Goal: Information Seeking & Learning: Compare options

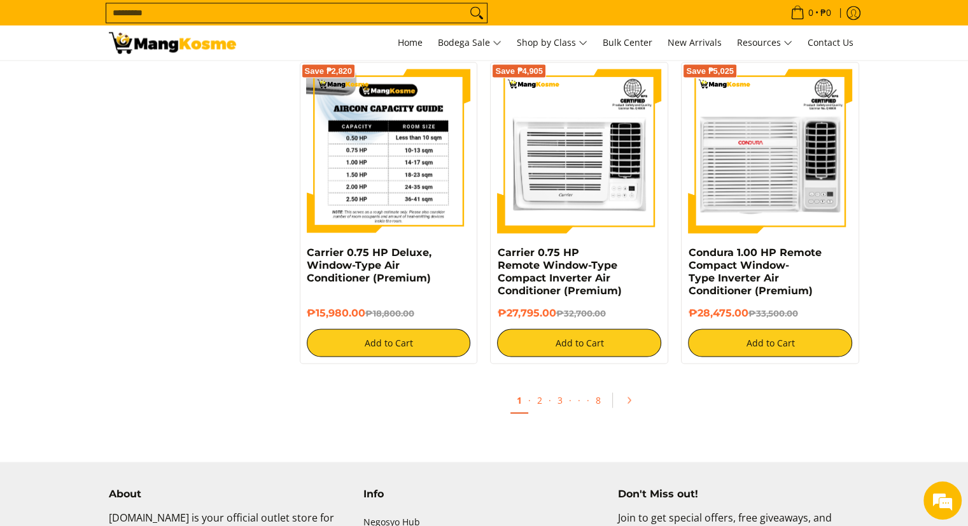
click at [382, 199] on img at bounding box center [389, 151] width 164 height 164
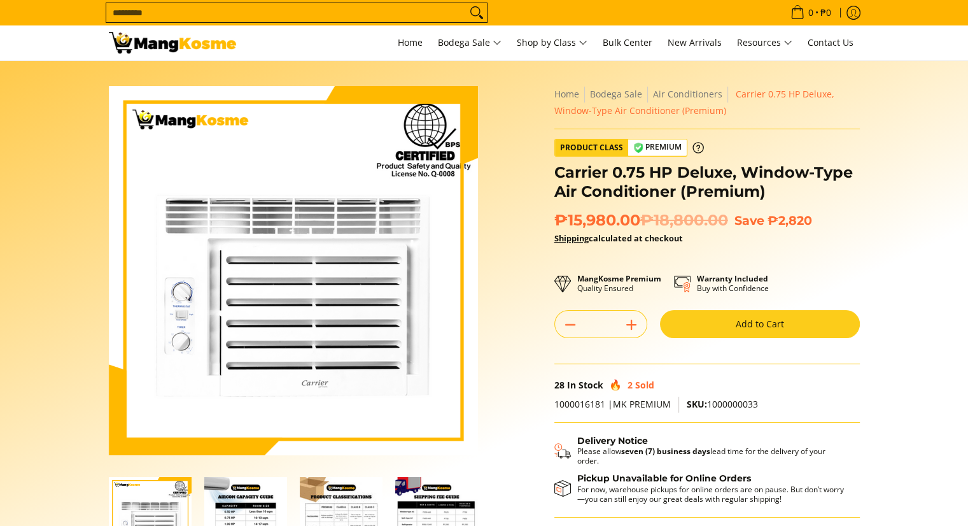
scroll to position [127, 0]
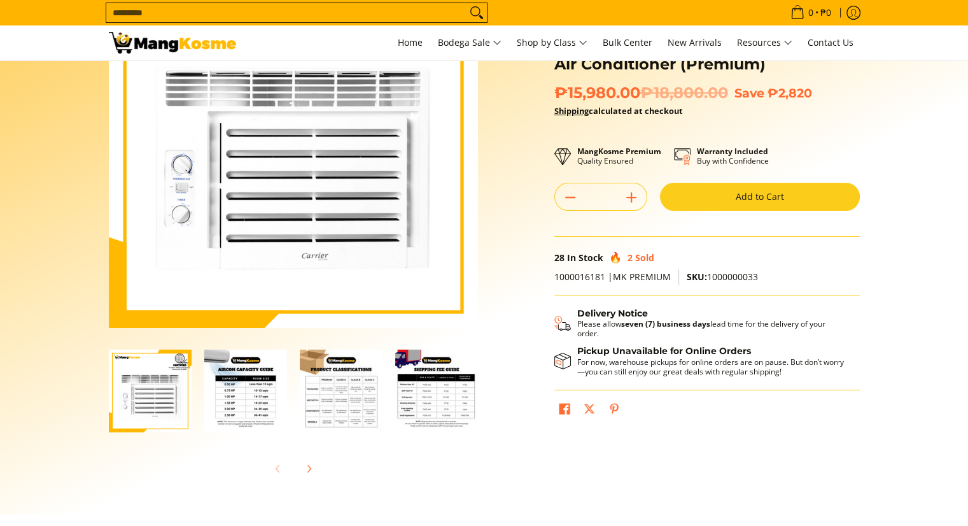
click at [257, 395] on img "Carrier 0.75 HP Deluxe, Window-Type Air Conditioner (Premium)-2" at bounding box center [245, 390] width 83 height 83
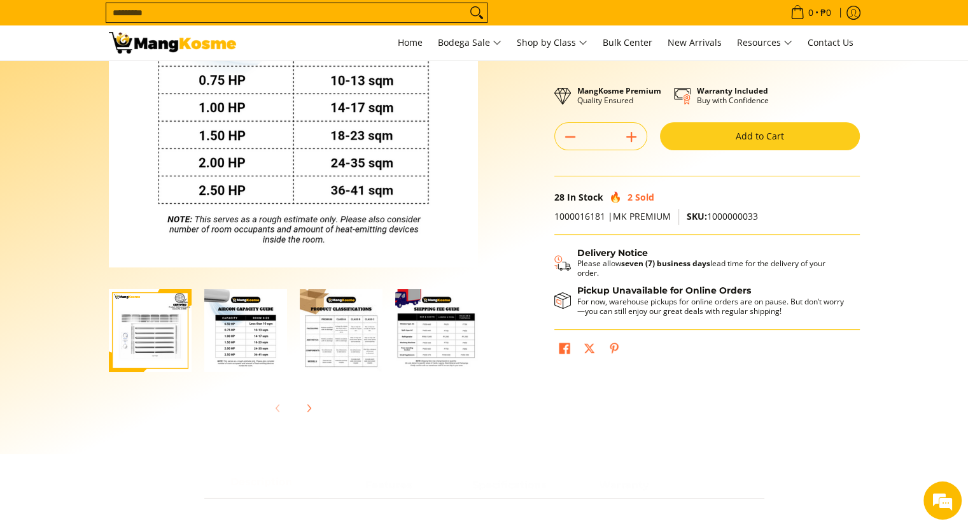
scroll to position [191, 0]
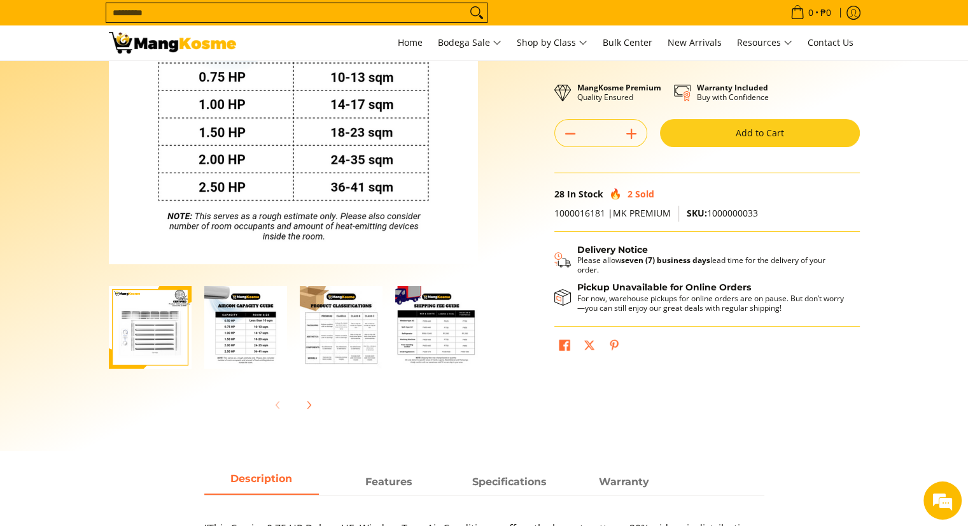
click at [349, 337] on img "Carrier 0.75 HP Deluxe, Window-Type Air Conditioner (Premium)-3" at bounding box center [341, 327] width 83 height 83
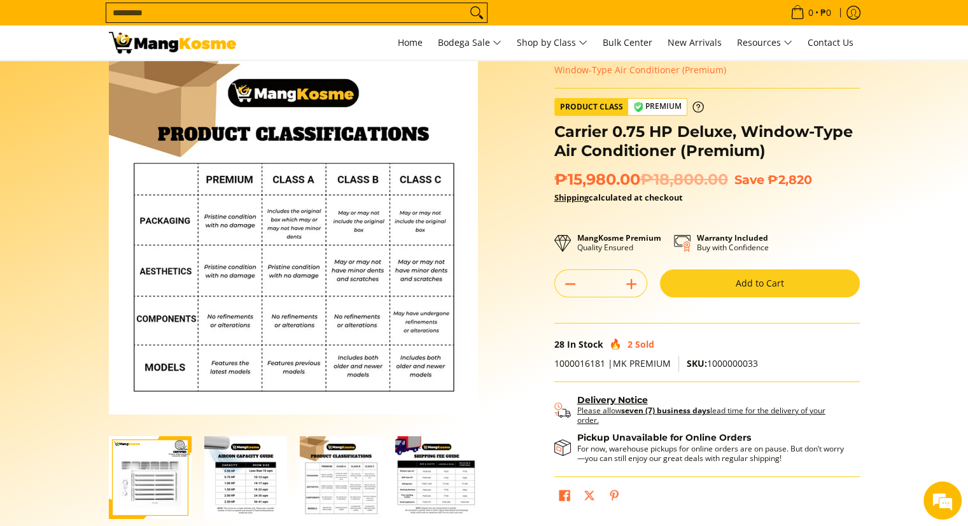
scroll to position [64, 0]
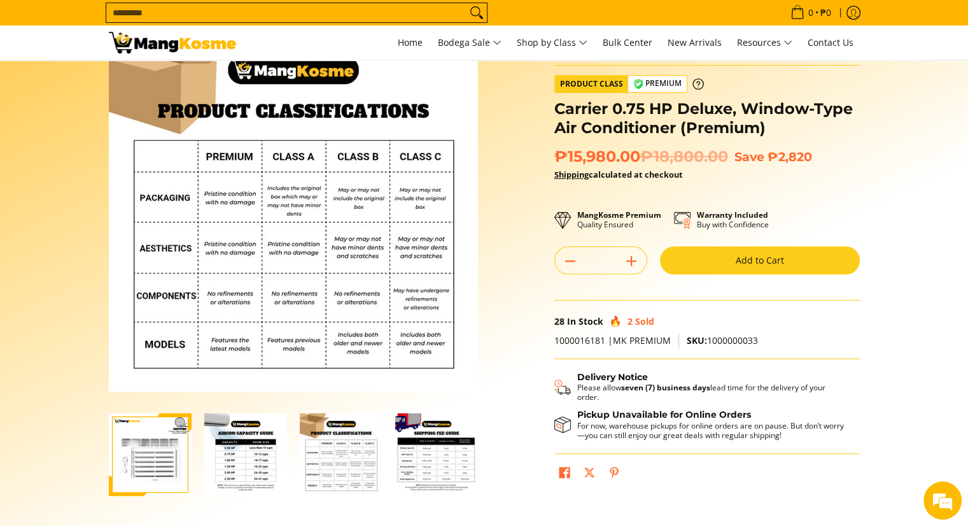
click at [432, 461] on img "mang-kosme-shipping-fee-guide-infographic" at bounding box center [436, 454] width 83 height 83
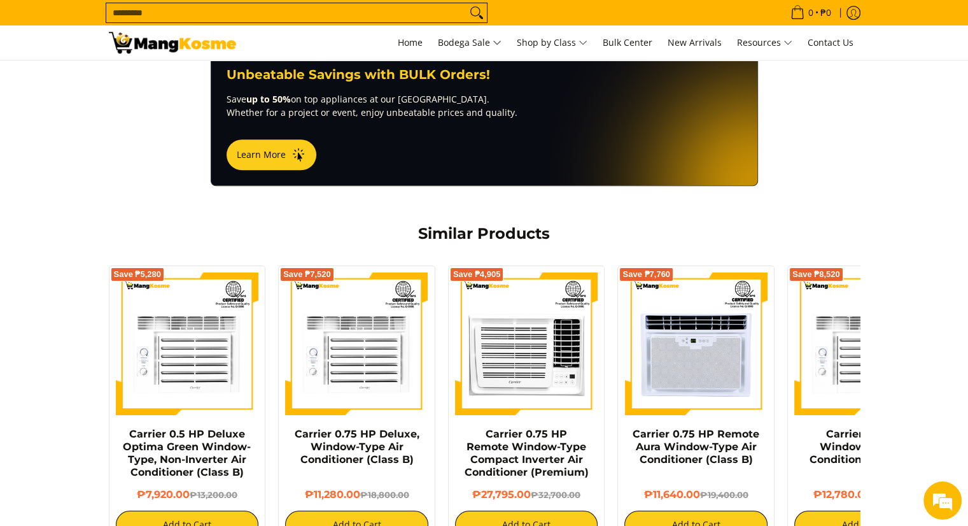
scroll to position [955, 0]
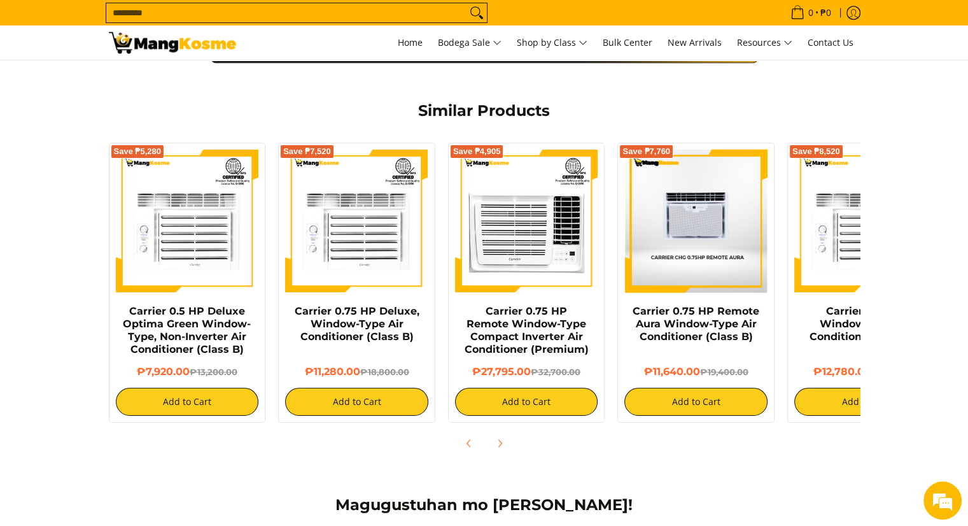
click at [701, 255] on img at bounding box center [696, 221] width 143 height 143
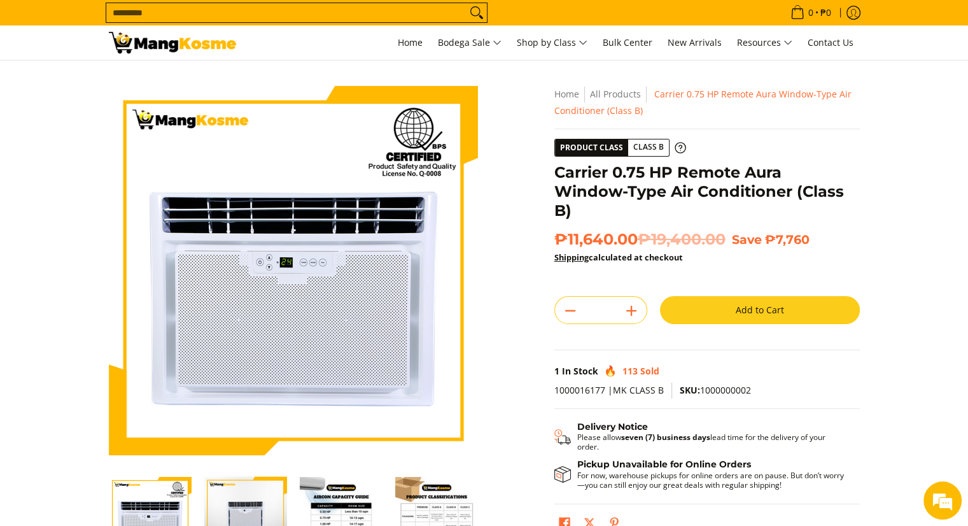
scroll to position [191, 0]
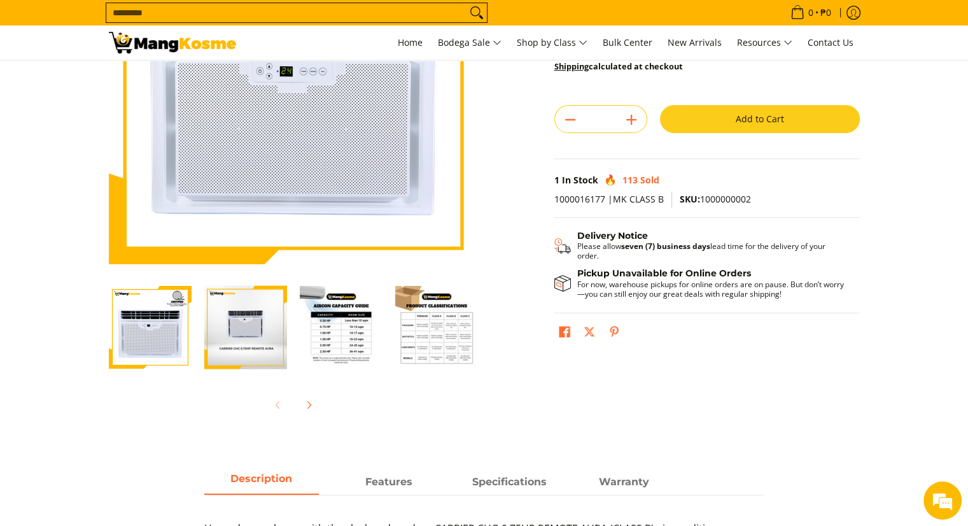
click at [239, 330] on img "carrier-.0.75 hp-chg remote-aura-window-type-aircon-front-view" at bounding box center [245, 327] width 83 height 99
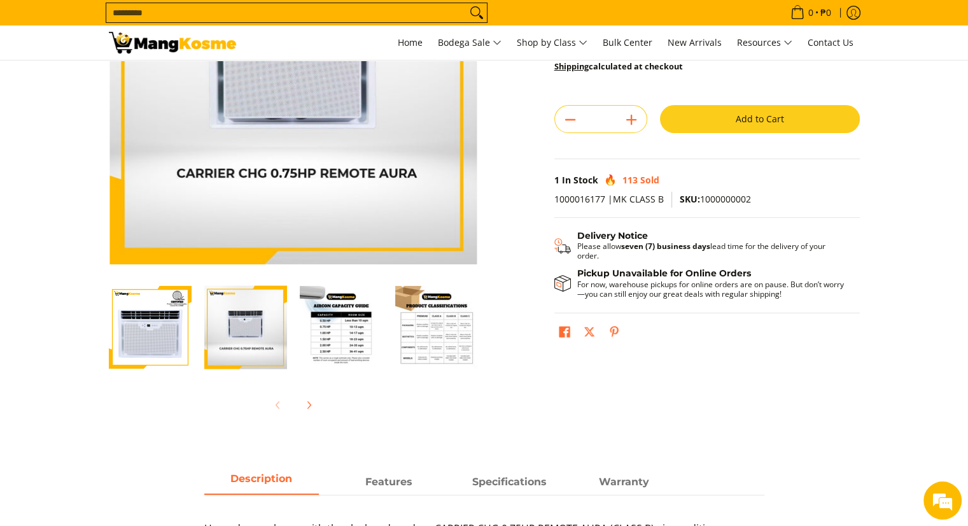
click at [178, 332] on img "Carrier 0.75 HP Remote Aura Window-Type Air Conditioner (Class B)-1" at bounding box center [150, 327] width 83 height 83
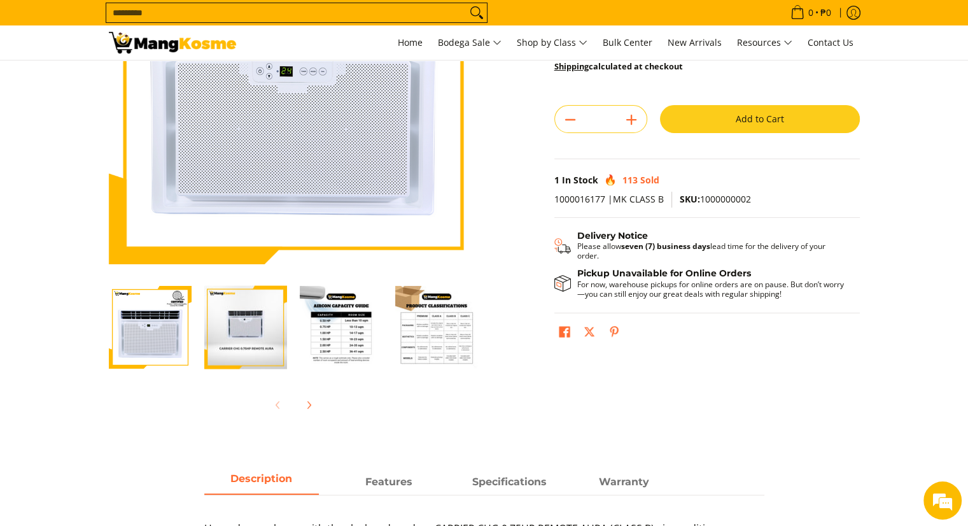
click at [275, 341] on img "carrier-.0.75 hp-chg remote-aura-window-type-aircon-front-view" at bounding box center [245, 327] width 83 height 99
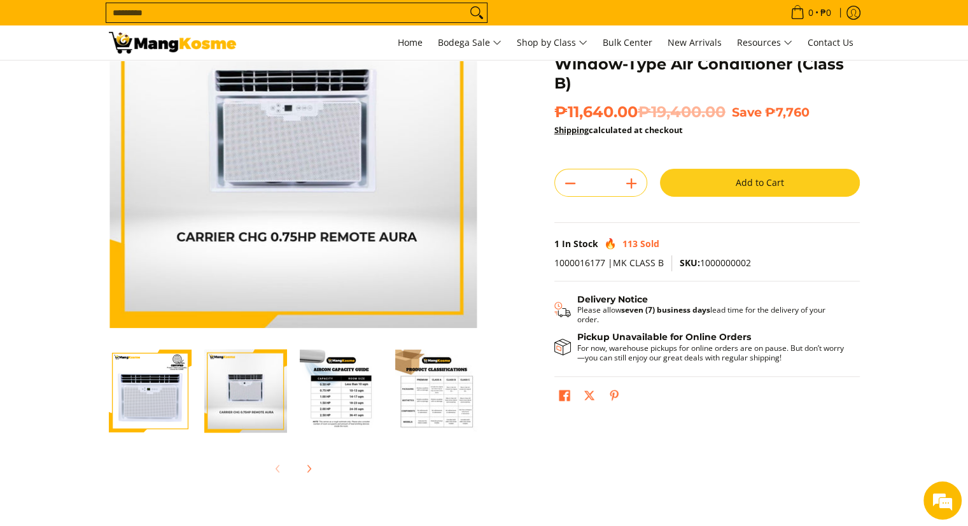
scroll to position [0, 0]
click at [346, 405] on img "Carrier 0.75 HP Remote Aura Window-Type Air Conditioner (Class B)-3" at bounding box center [341, 390] width 83 height 83
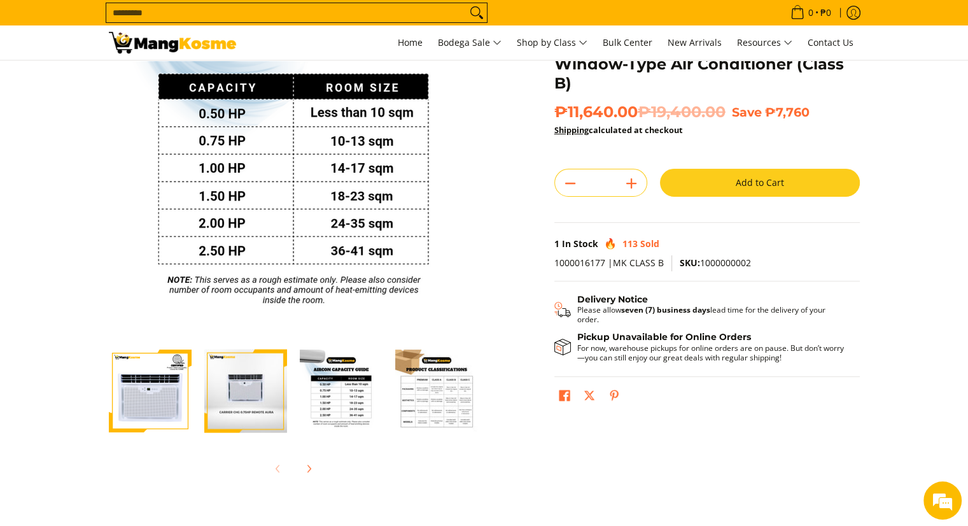
click at [437, 416] on img "Carrier 0.75 HP Remote Aura Window-Type Air Conditioner (Class B)-4" at bounding box center [436, 390] width 83 height 83
